Goal: Obtain resource: Obtain resource

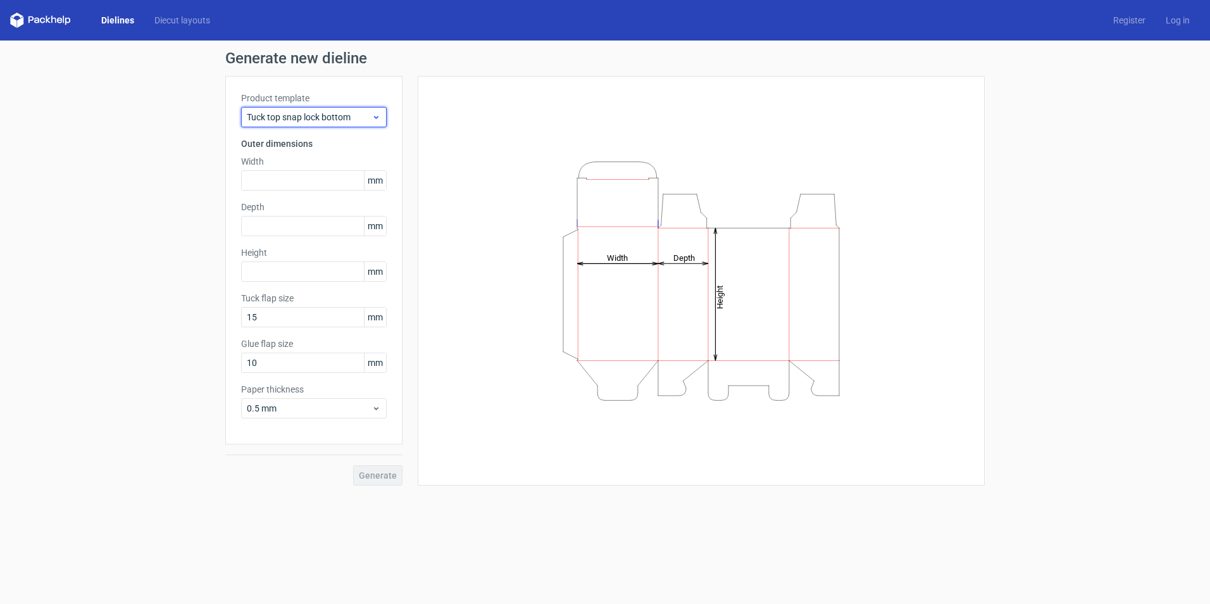
click at [356, 117] on span "Tuck top snap lock bottom" at bounding box center [309, 117] width 125 height 13
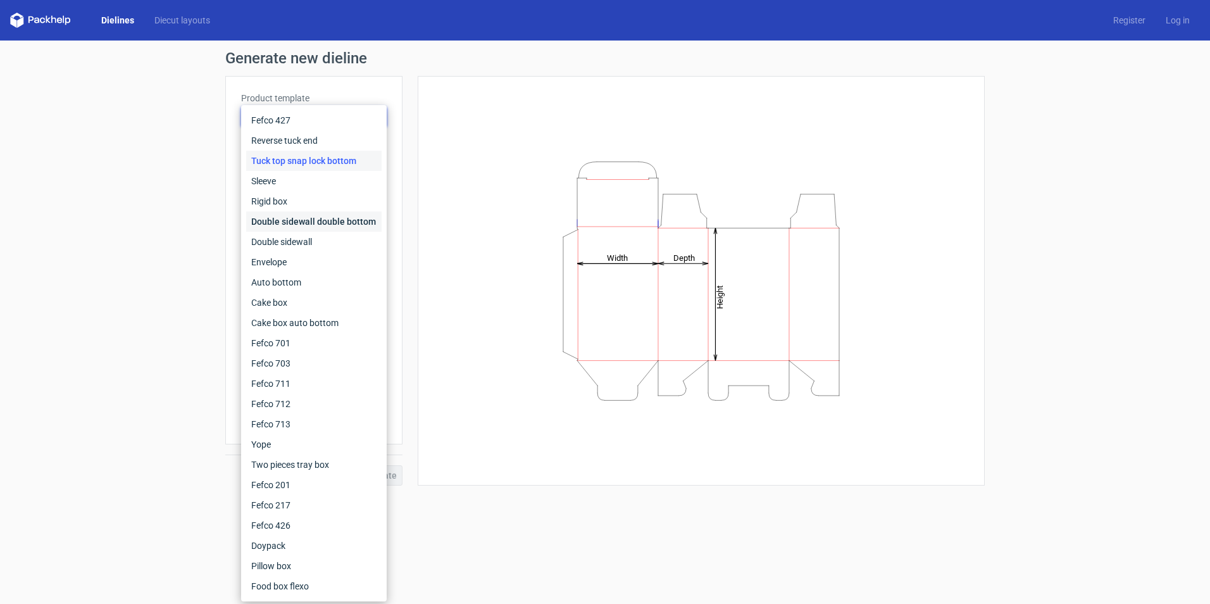
click at [327, 215] on div "Double sidewall double bottom" at bounding box center [313, 221] width 135 height 20
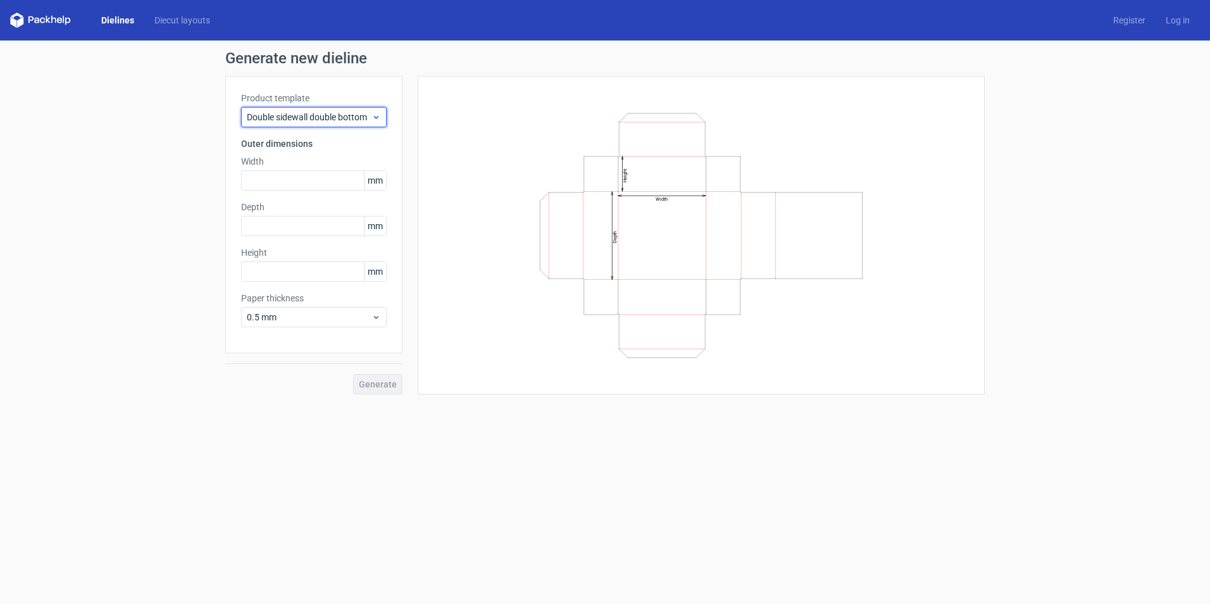
click at [346, 117] on span "Double sidewall double bottom" at bounding box center [309, 117] width 125 height 13
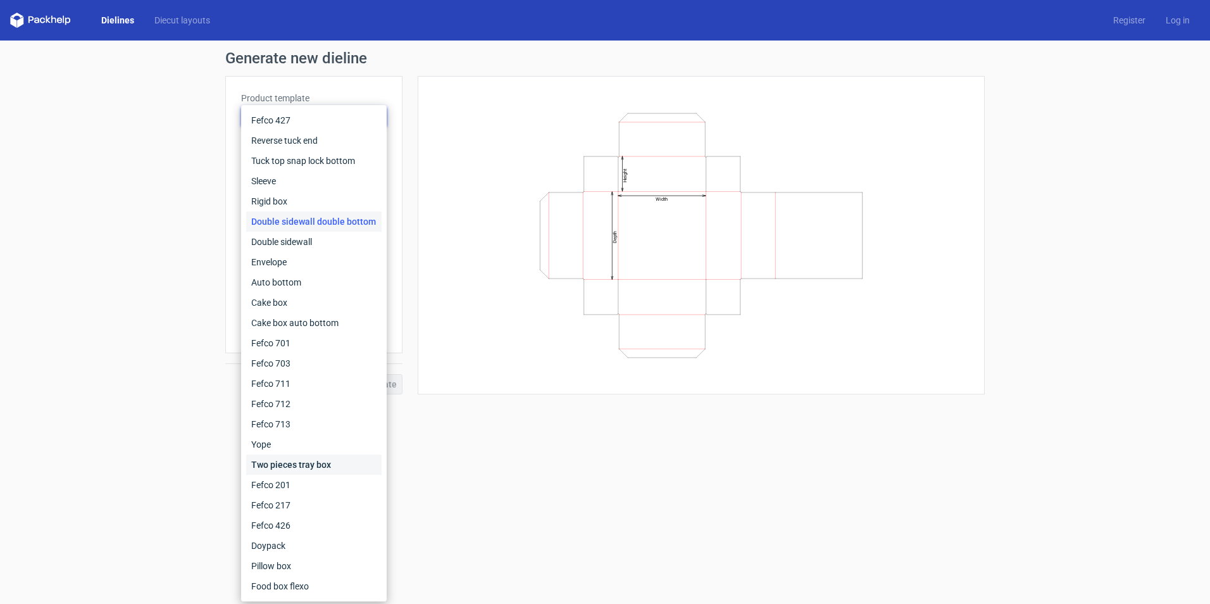
click at [337, 458] on div "Two pieces tray box" at bounding box center [313, 464] width 135 height 20
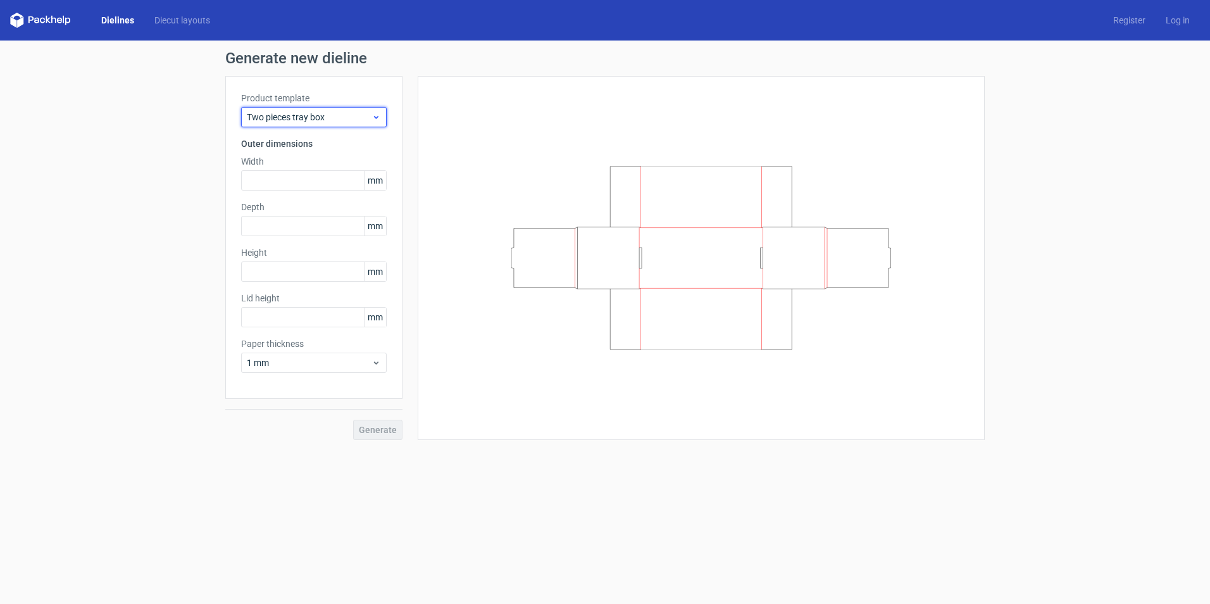
click at [308, 115] on span "Two pieces tray box" at bounding box center [309, 117] width 125 height 13
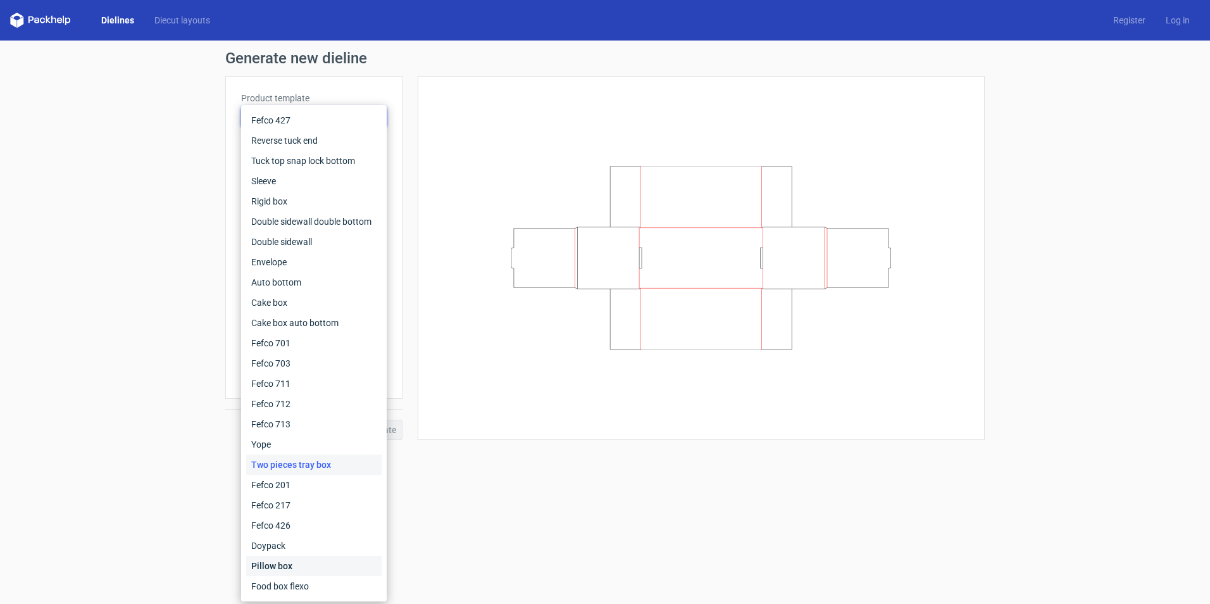
click at [302, 564] on div "Pillow box" at bounding box center [313, 566] width 135 height 20
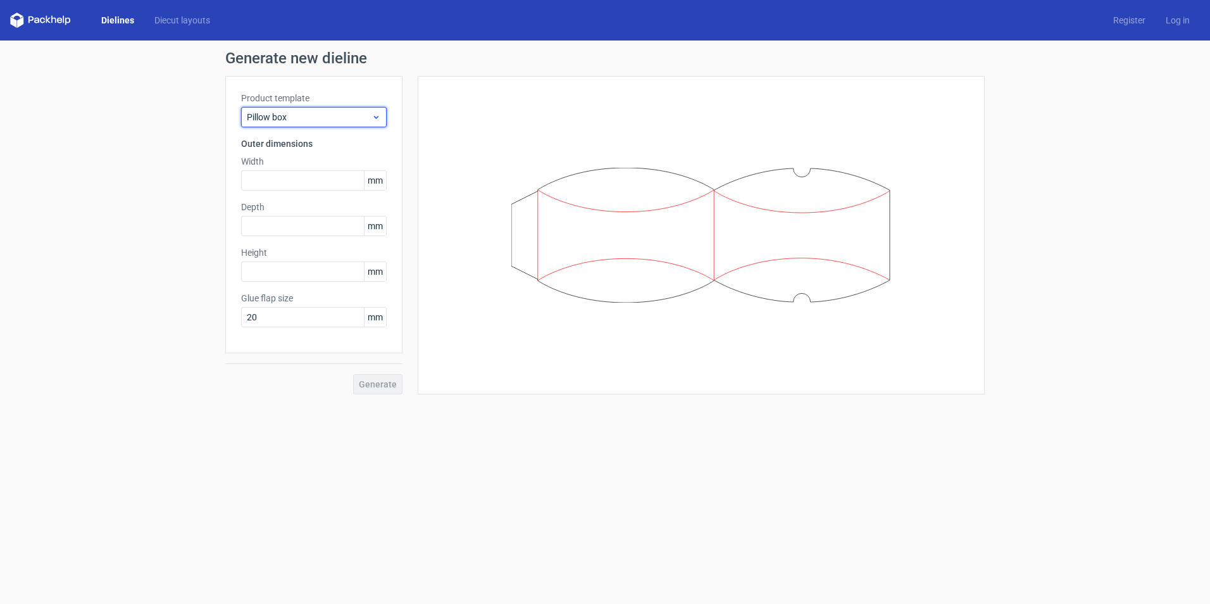
click at [306, 118] on span "Pillow box" at bounding box center [309, 117] width 125 height 13
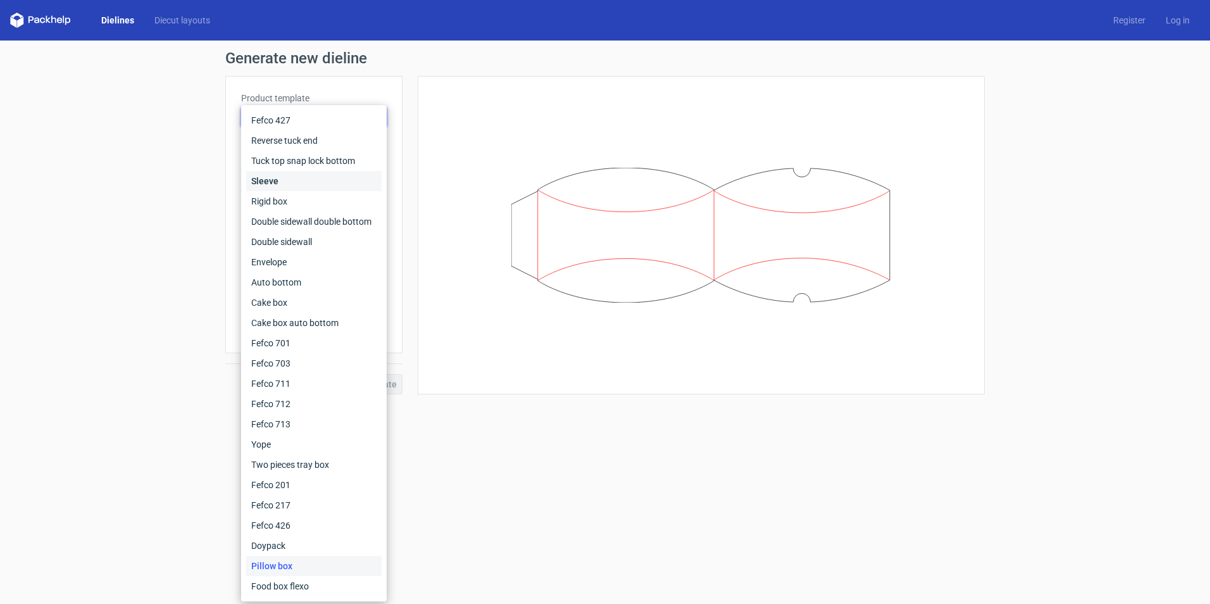
click at [282, 178] on div "Sleeve" at bounding box center [313, 181] width 135 height 20
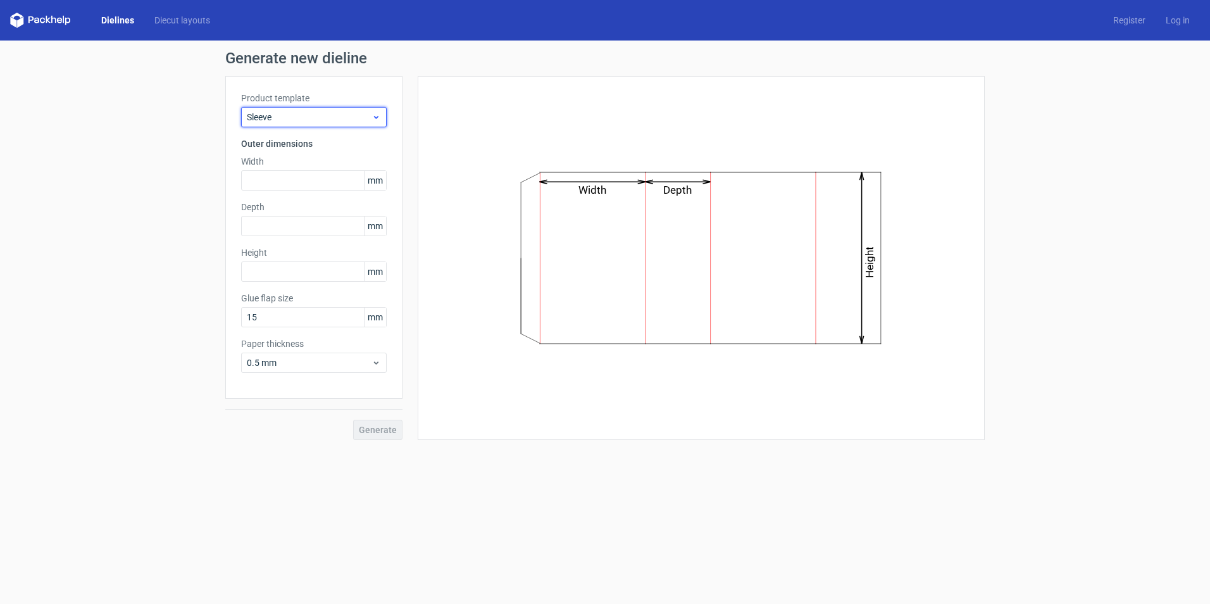
click at [287, 115] on span "Sleeve" at bounding box center [309, 117] width 125 height 13
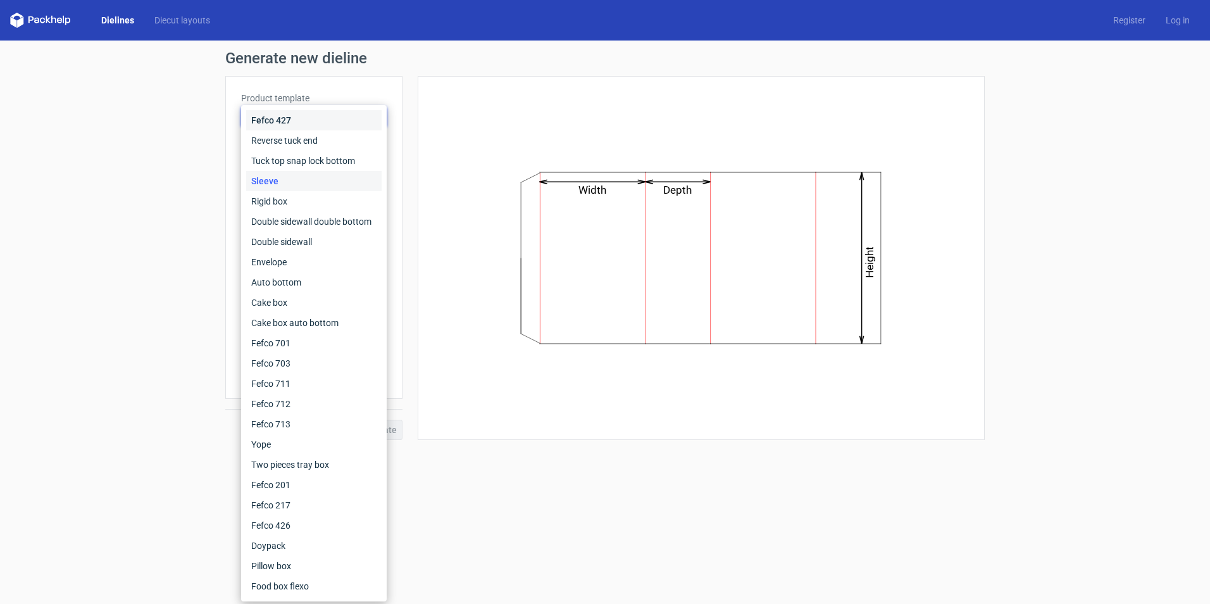
click at [289, 120] on div "Fefco 427" at bounding box center [313, 120] width 135 height 20
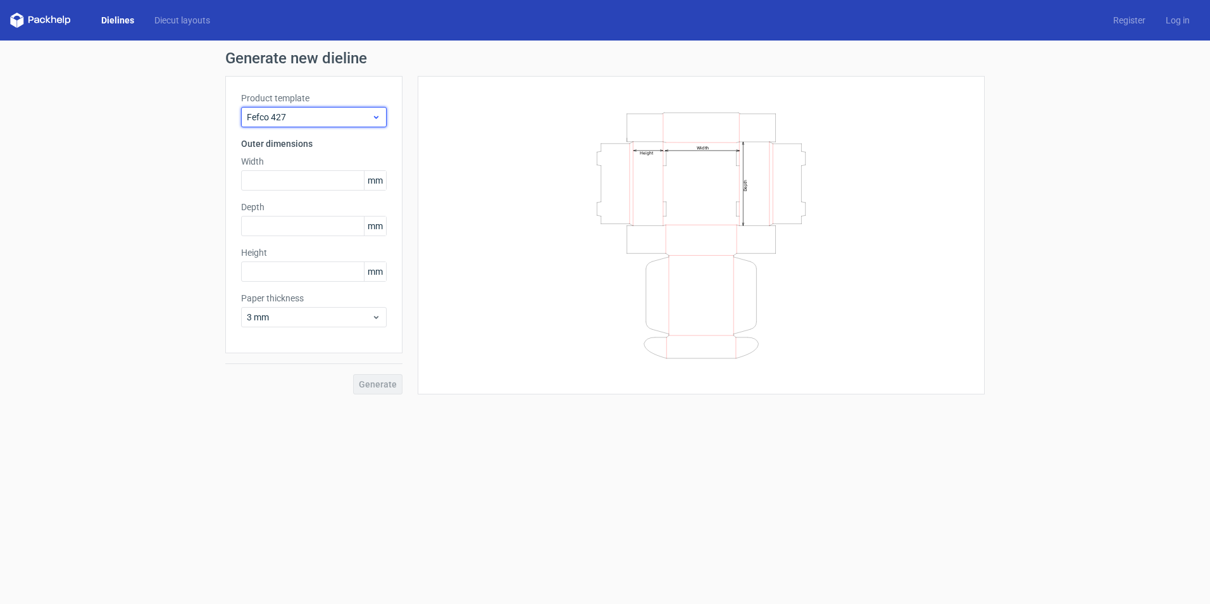
click at [320, 117] on span "Fefco 427" at bounding box center [309, 117] width 125 height 13
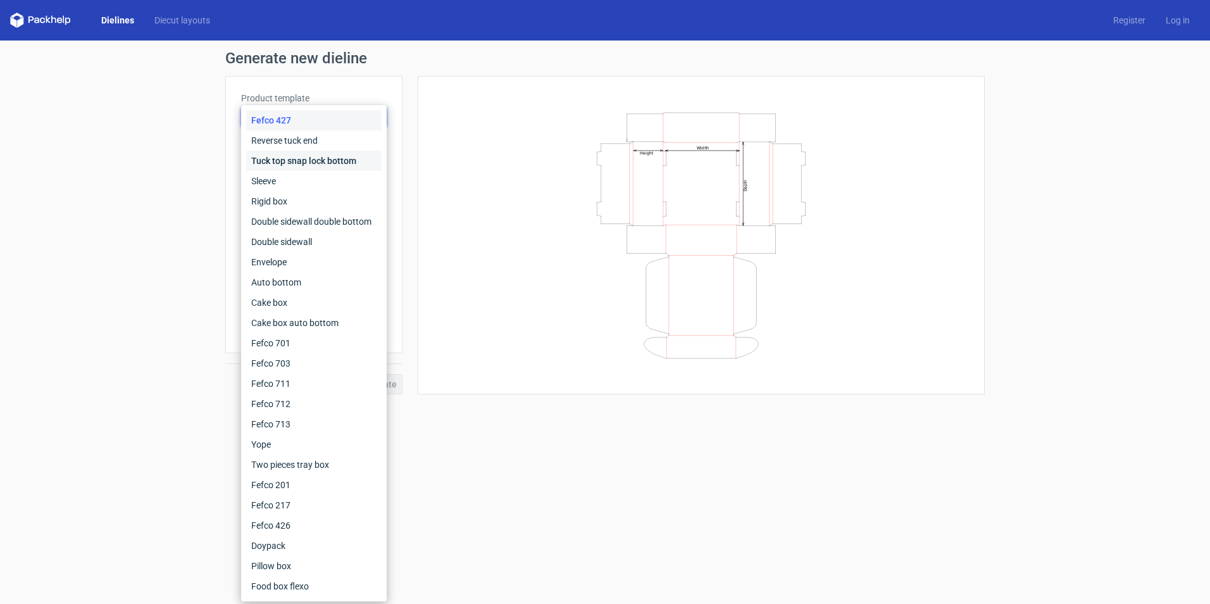
click at [290, 160] on div "Tuck top snap lock bottom" at bounding box center [313, 161] width 135 height 20
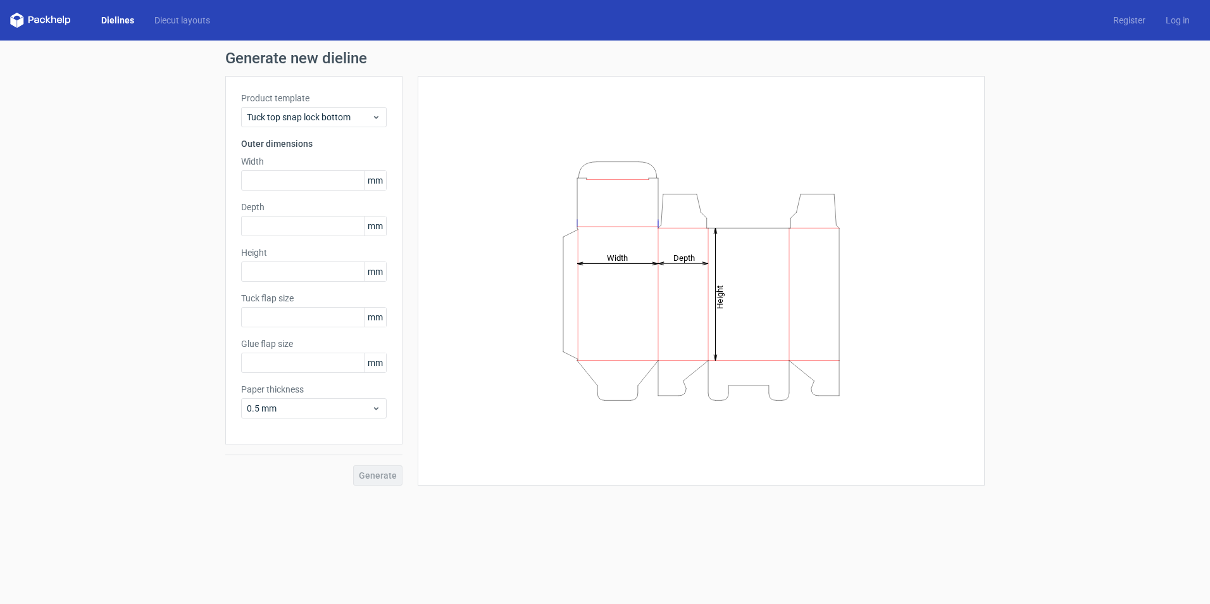
type input "15"
type input "10"
click at [315, 177] on input "text" at bounding box center [314, 180] width 146 height 20
type input "4"
type input "39"
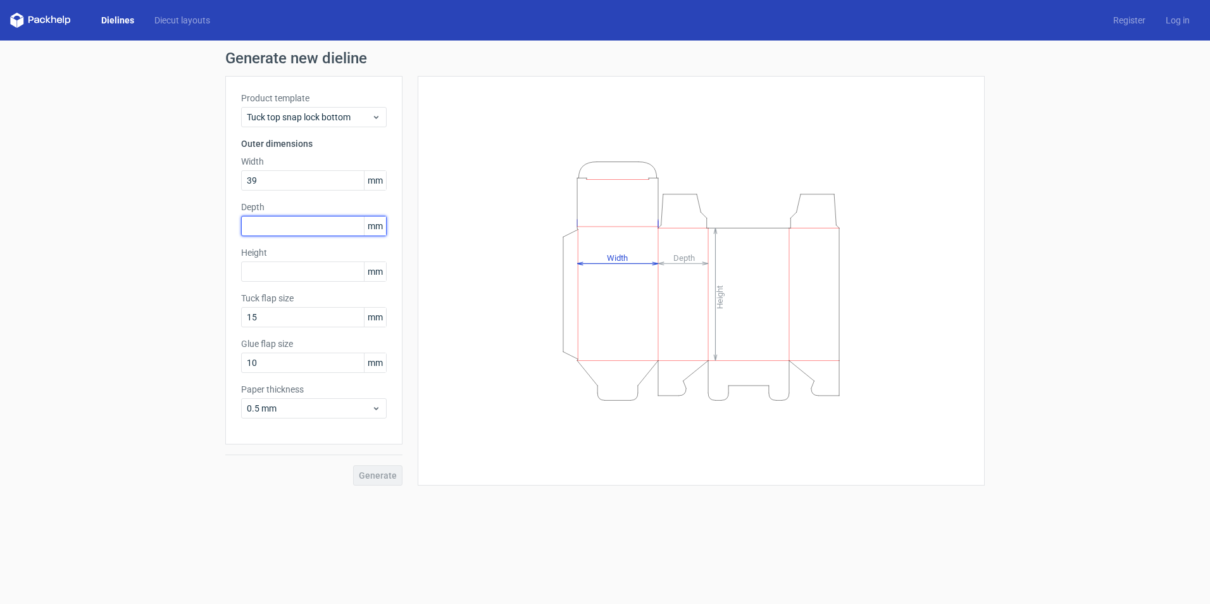
click at [338, 222] on input "text" at bounding box center [314, 226] width 146 height 20
type input "30"
click at [318, 276] on input "text" at bounding box center [314, 271] width 146 height 20
type input "79"
click at [382, 465] on button "Generate" at bounding box center [377, 475] width 49 height 20
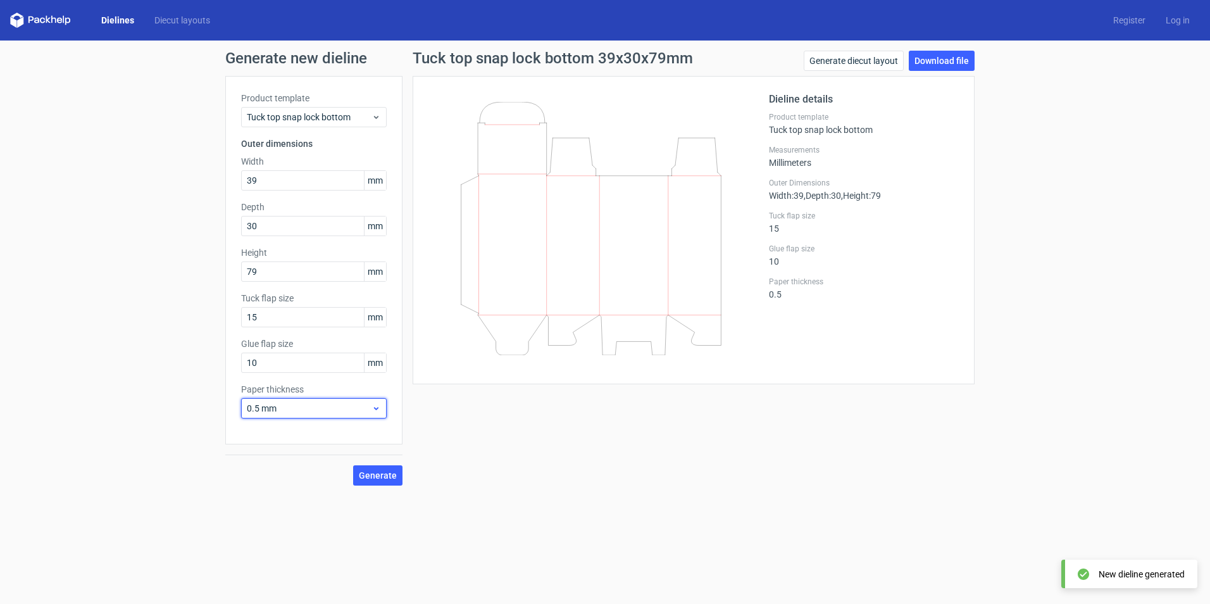
click at [345, 400] on div "0.5 mm" at bounding box center [314, 408] width 146 height 20
click at [310, 475] on div "1 mm" at bounding box center [313, 476] width 135 height 20
click at [378, 471] on span "Generate" at bounding box center [378, 475] width 38 height 9
click at [331, 404] on span "1 mm" at bounding box center [309, 408] width 125 height 13
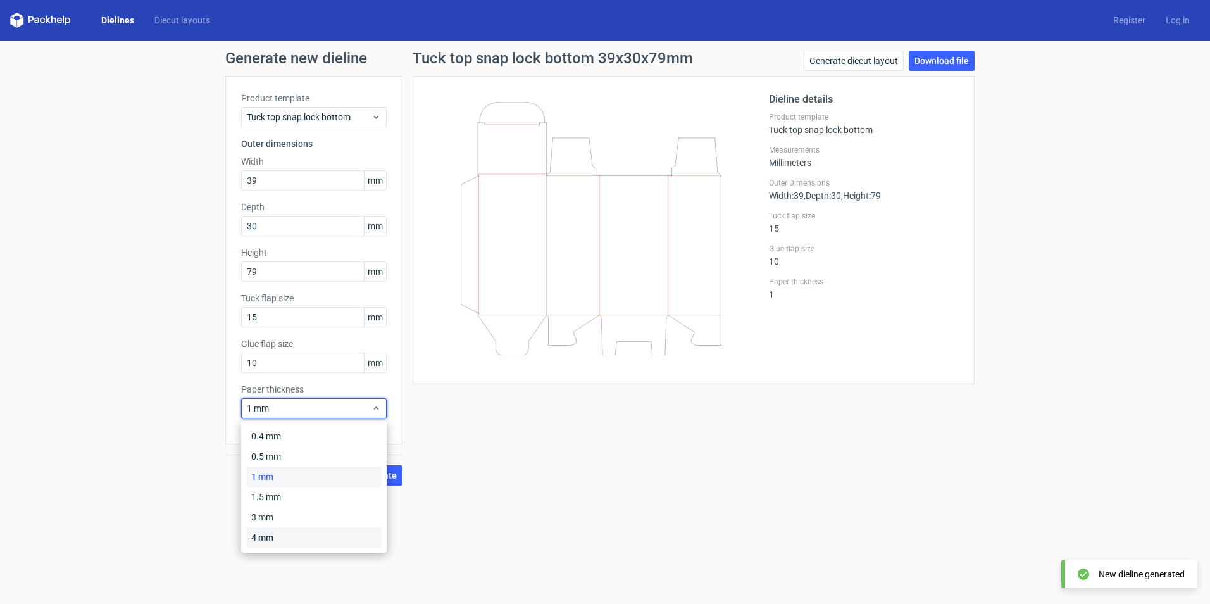
click at [317, 535] on div "4 mm" at bounding box center [313, 537] width 135 height 20
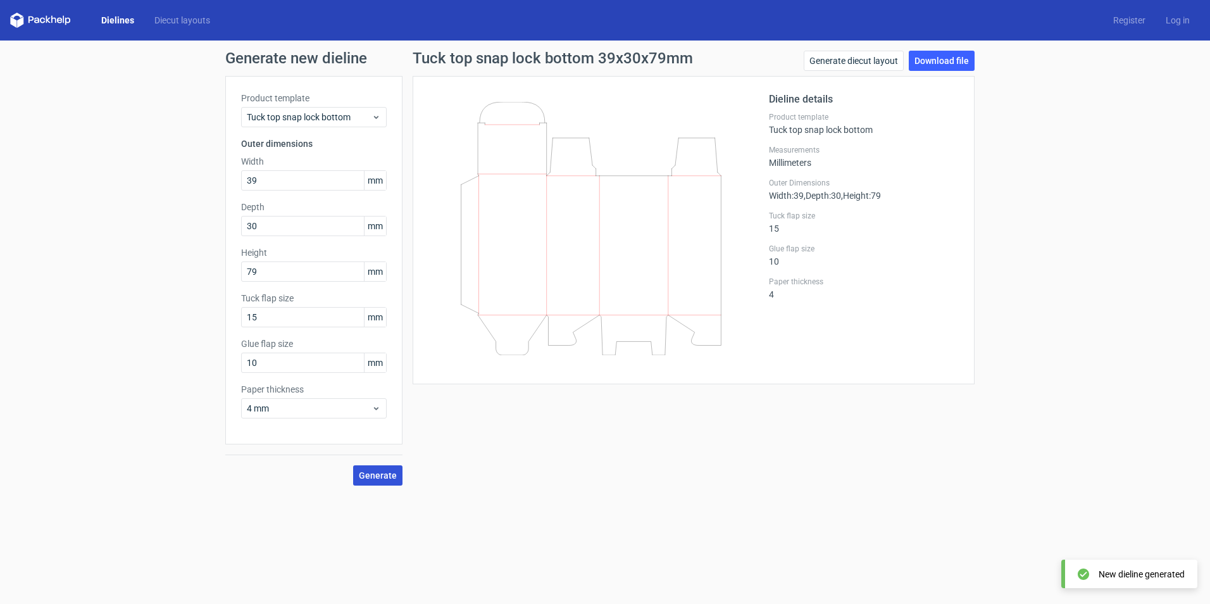
click at [384, 472] on span "Generate" at bounding box center [378, 475] width 38 height 9
click at [371, 408] on span "4 mm" at bounding box center [309, 408] width 125 height 13
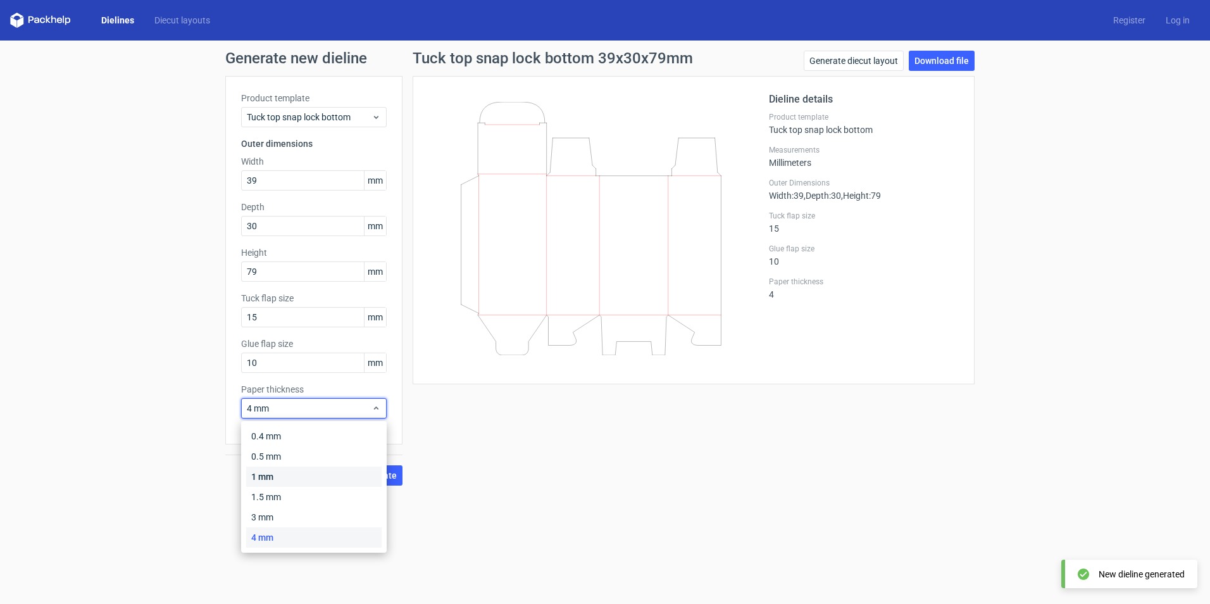
click at [276, 467] on div "1 mm" at bounding box center [313, 476] width 135 height 20
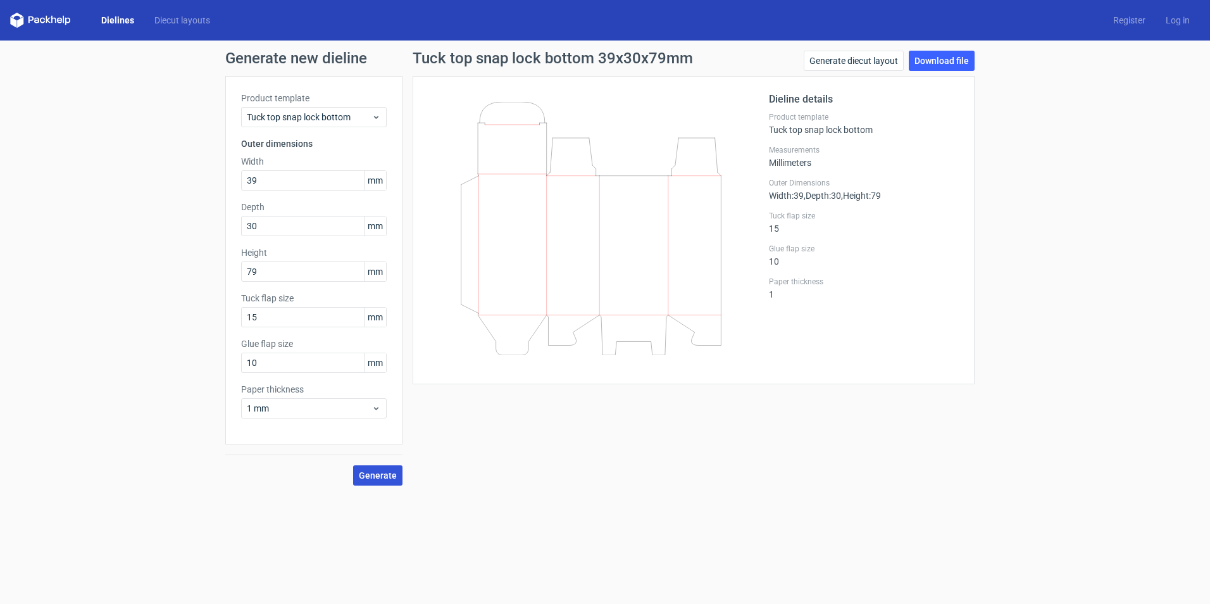
click at [373, 474] on span "Generate" at bounding box center [378, 475] width 38 height 9
click at [936, 60] on link "Download file" at bounding box center [942, 61] width 66 height 20
